Goal: Task Accomplishment & Management: Use online tool/utility

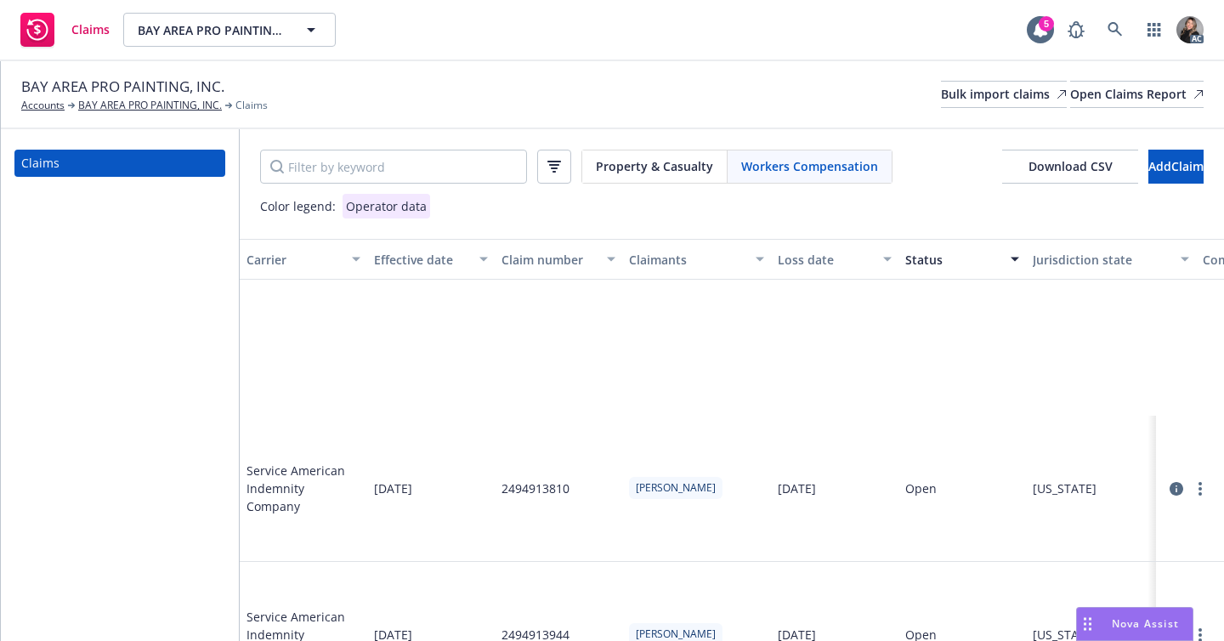
scroll to position [249, 1079]
